Goal: Information Seeking & Learning: Learn about a topic

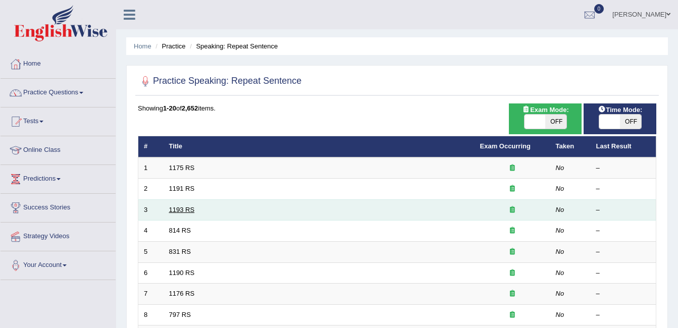
click at [185, 207] on link "1193 RS" at bounding box center [182, 210] width 26 height 8
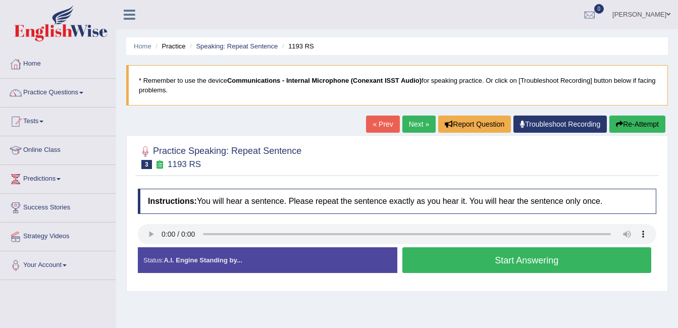
click at [469, 259] on button "Start Answering" at bounding box center [526, 260] width 249 height 26
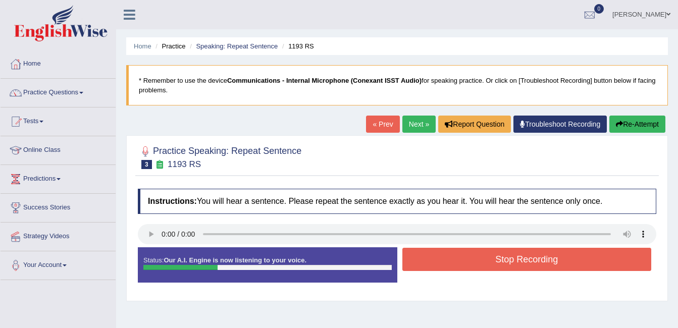
click at [469, 259] on button "Stop Recording" at bounding box center [526, 259] width 249 height 23
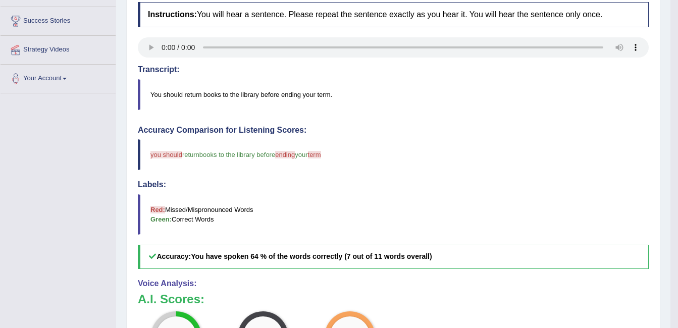
scroll to position [253, 0]
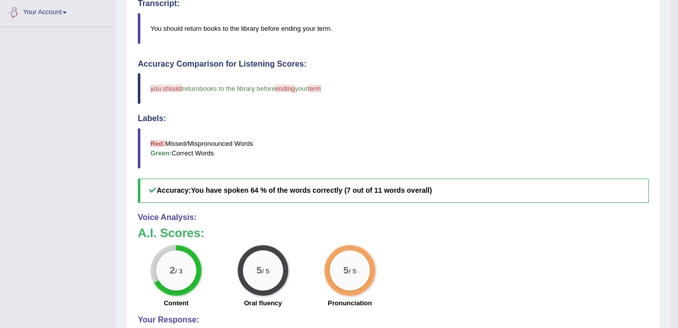
click at [52, 106] on div "Toggle navigation Home Practice Questions Speaking Practice Read Aloud Repeat S…" at bounding box center [335, 90] width 670 height 687
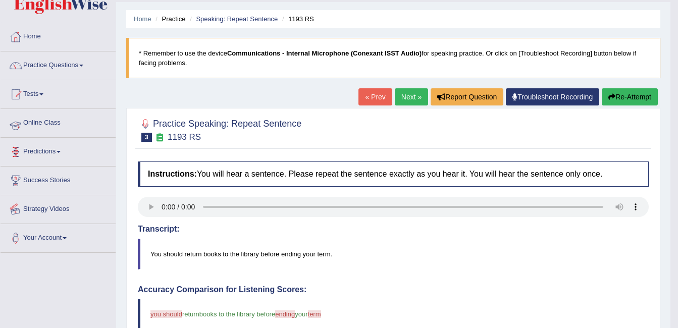
scroll to position [0, 0]
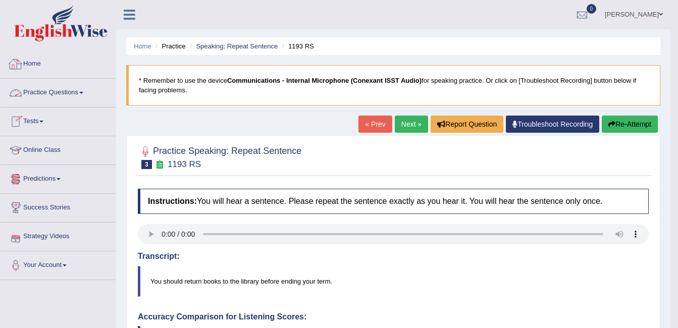
click at [52, 92] on link "Practice Questions" at bounding box center [58, 91] width 115 height 25
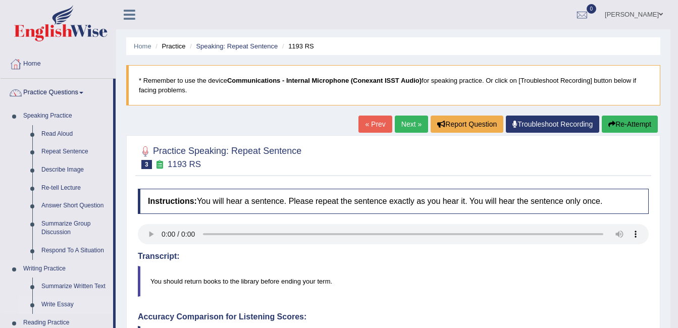
click at [53, 304] on link "Write Essay" at bounding box center [75, 305] width 76 height 18
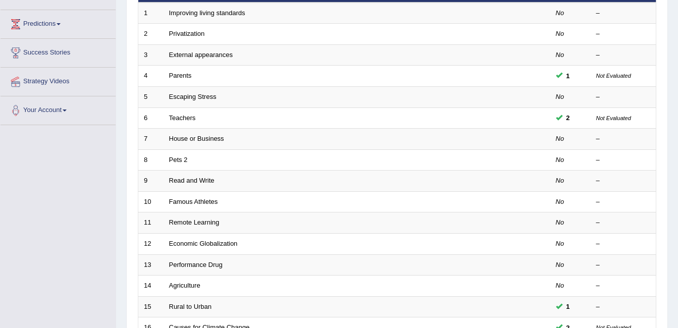
scroll to position [182, 0]
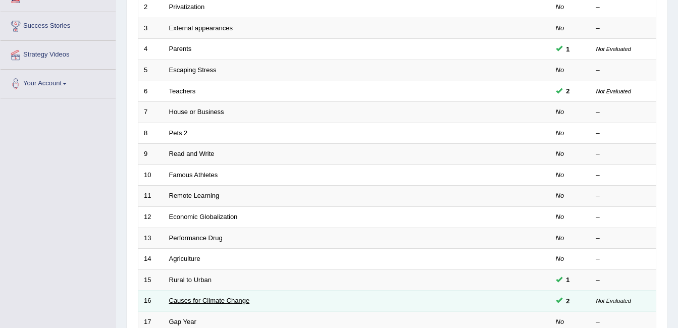
click at [183, 300] on link "Causes for Climate Change" at bounding box center [209, 301] width 81 height 8
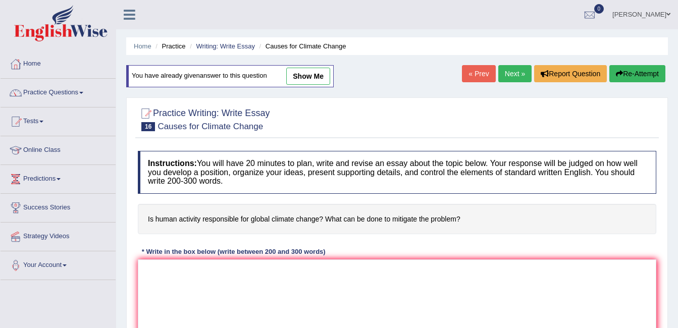
click at [295, 73] on link "show me" at bounding box center [308, 76] width 44 height 17
type textarea "The increasing influence of human activities on global climate has ignited nume…"
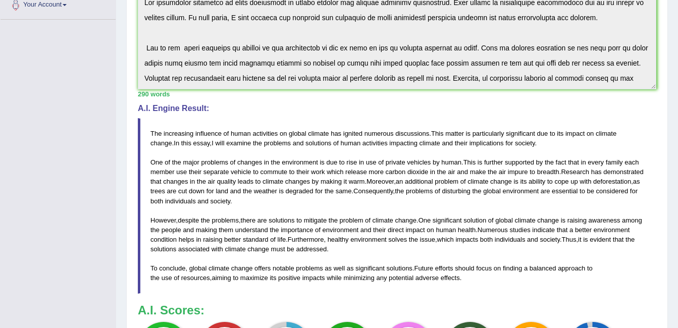
scroll to position [266, 0]
